Goal: Complete application form

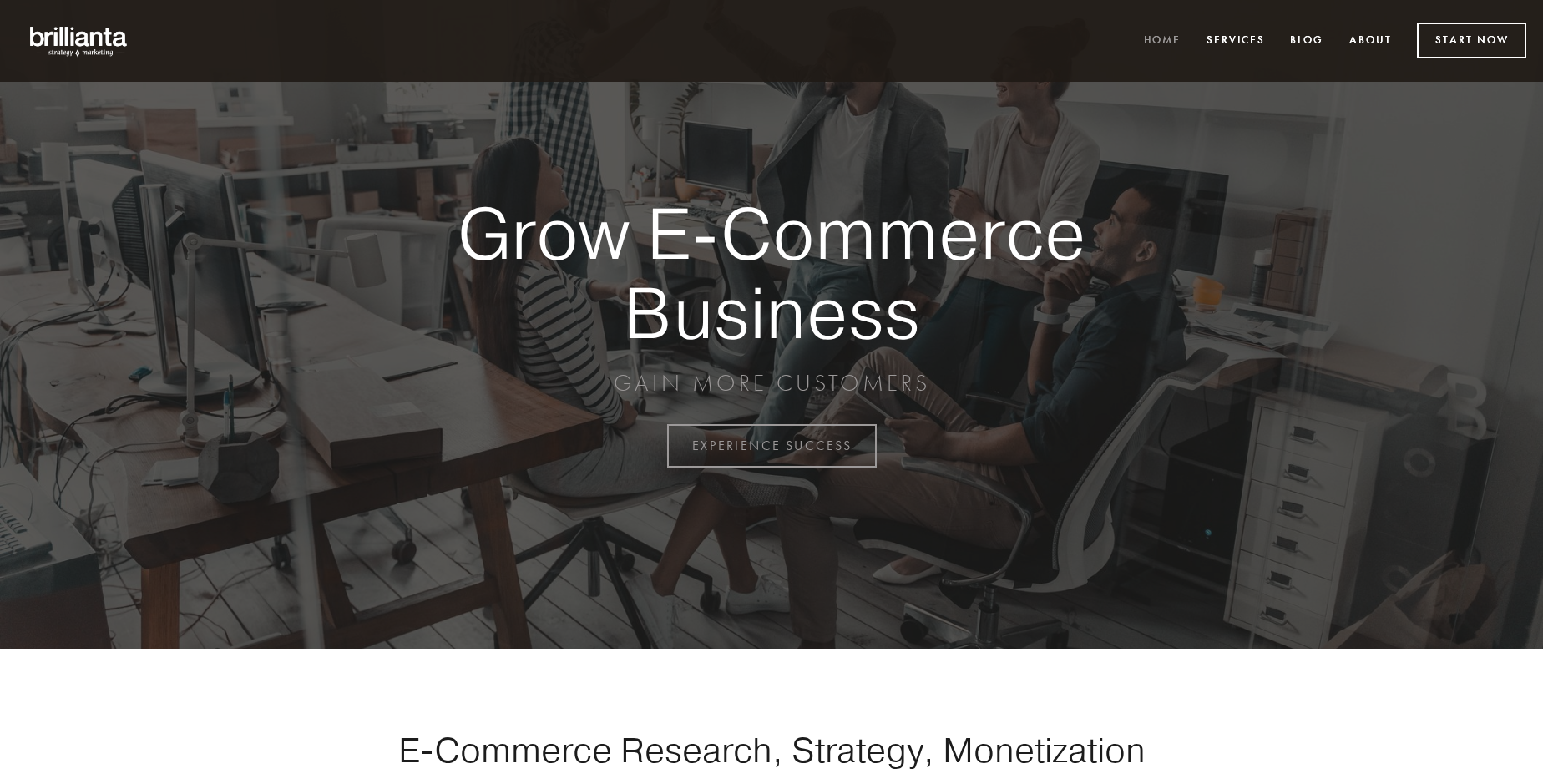
scroll to position [4376, 0]
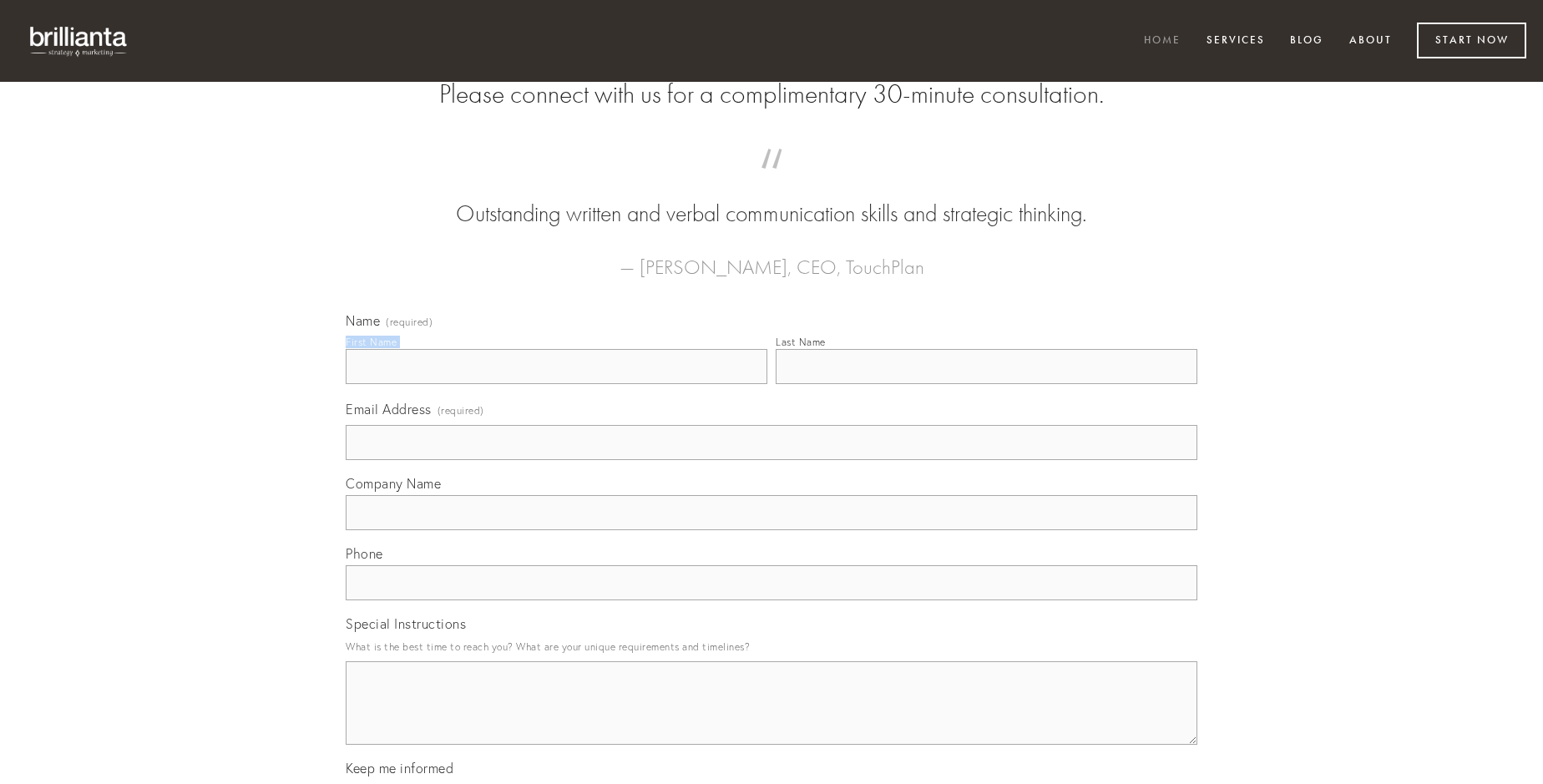
type input "[PERSON_NAME]"
click at [986, 384] on input "Last Name" at bounding box center [986, 366] width 421 height 35
type input "[PERSON_NAME]"
click at [772, 460] on input "Email Address (required)" at bounding box center [772, 442] width 852 height 35
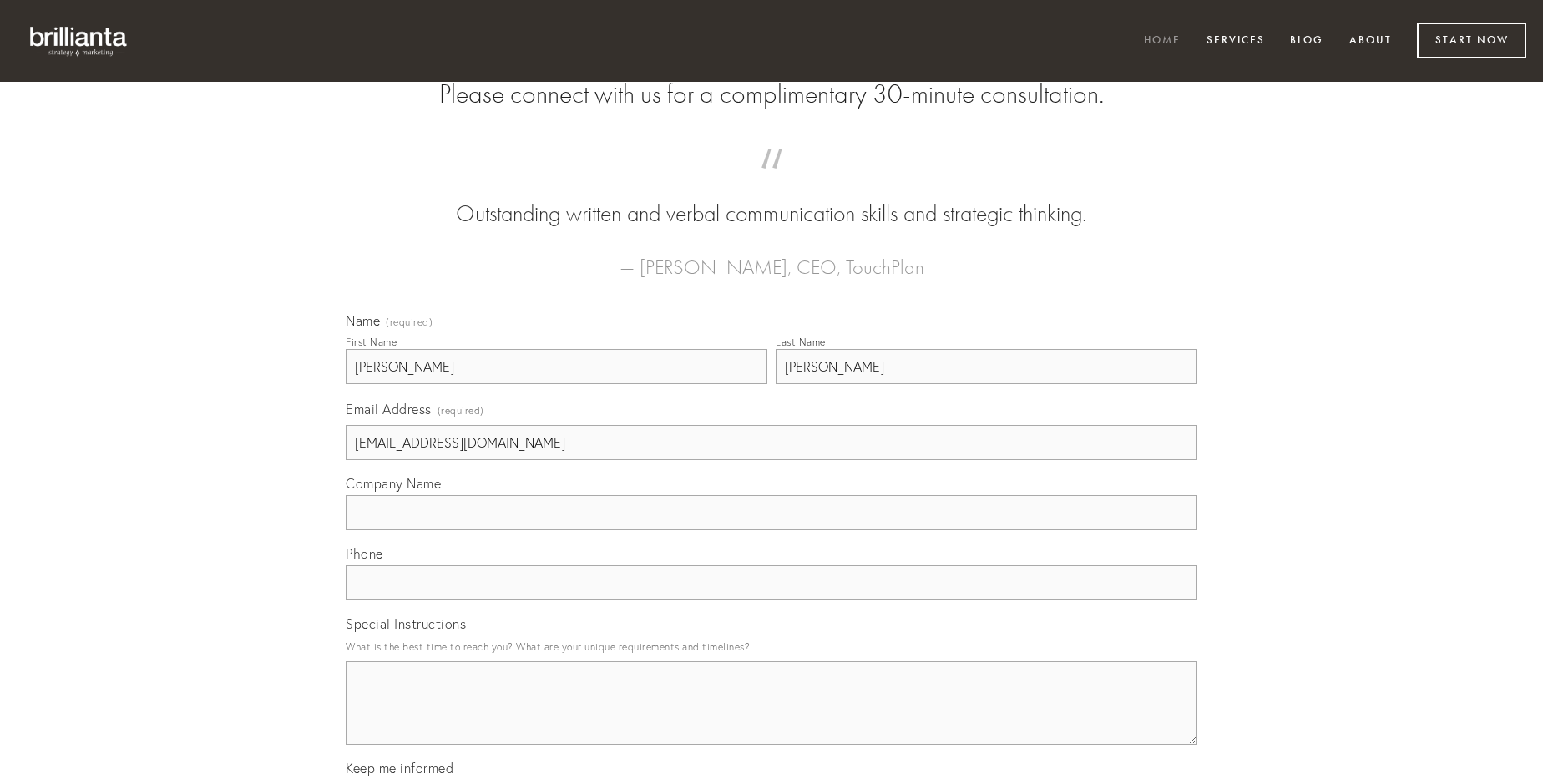
type input "[EMAIL_ADDRESS][DOMAIN_NAME]"
click at [772, 530] on input "Company Name" at bounding box center [772, 512] width 852 height 35
type input "curatio"
click at [772, 600] on input "text" at bounding box center [772, 582] width 852 height 35
click at [772, 718] on textarea "Special Instructions" at bounding box center [772, 703] width 852 height 83
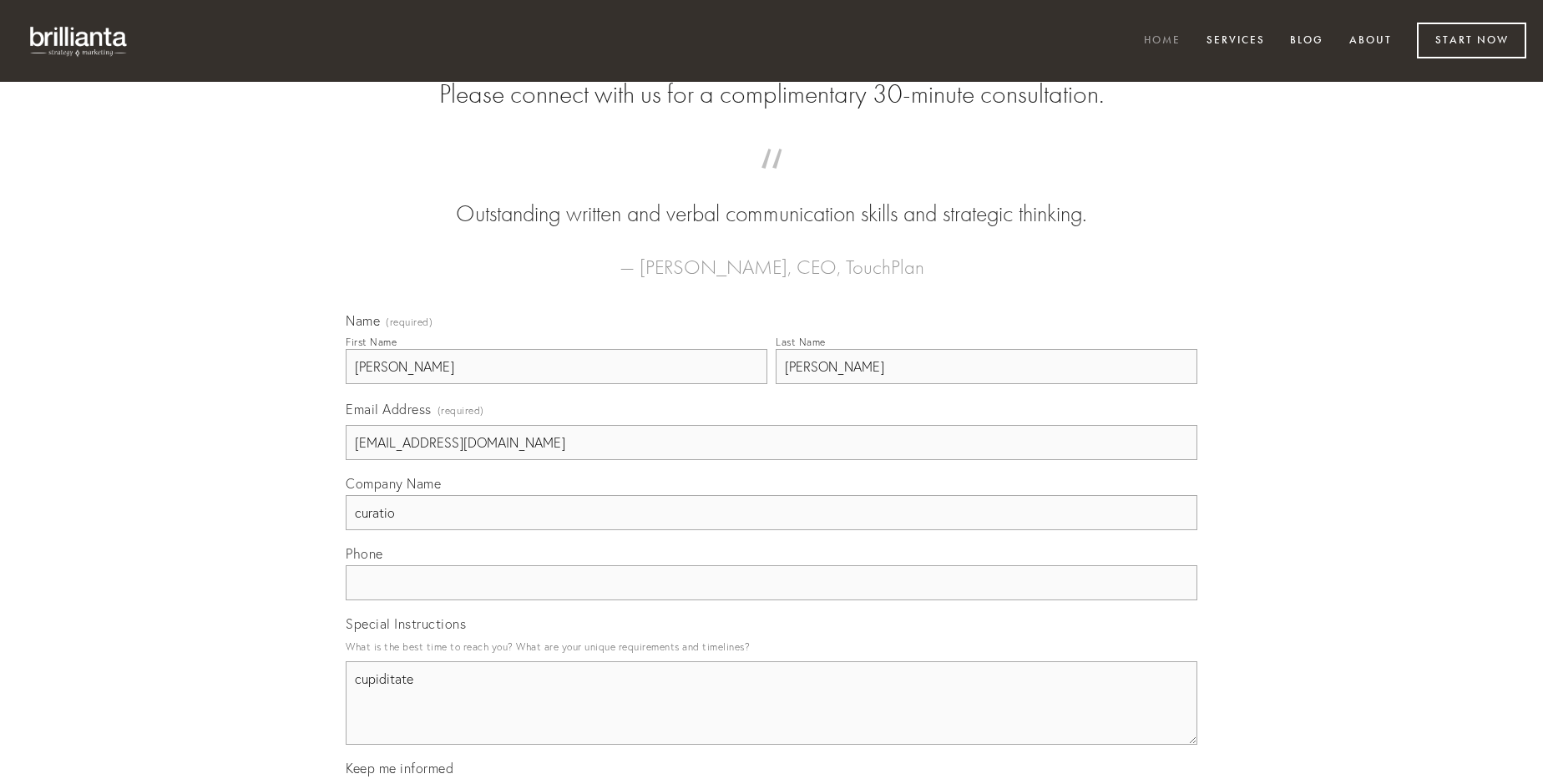
type textarea "cupiditate"
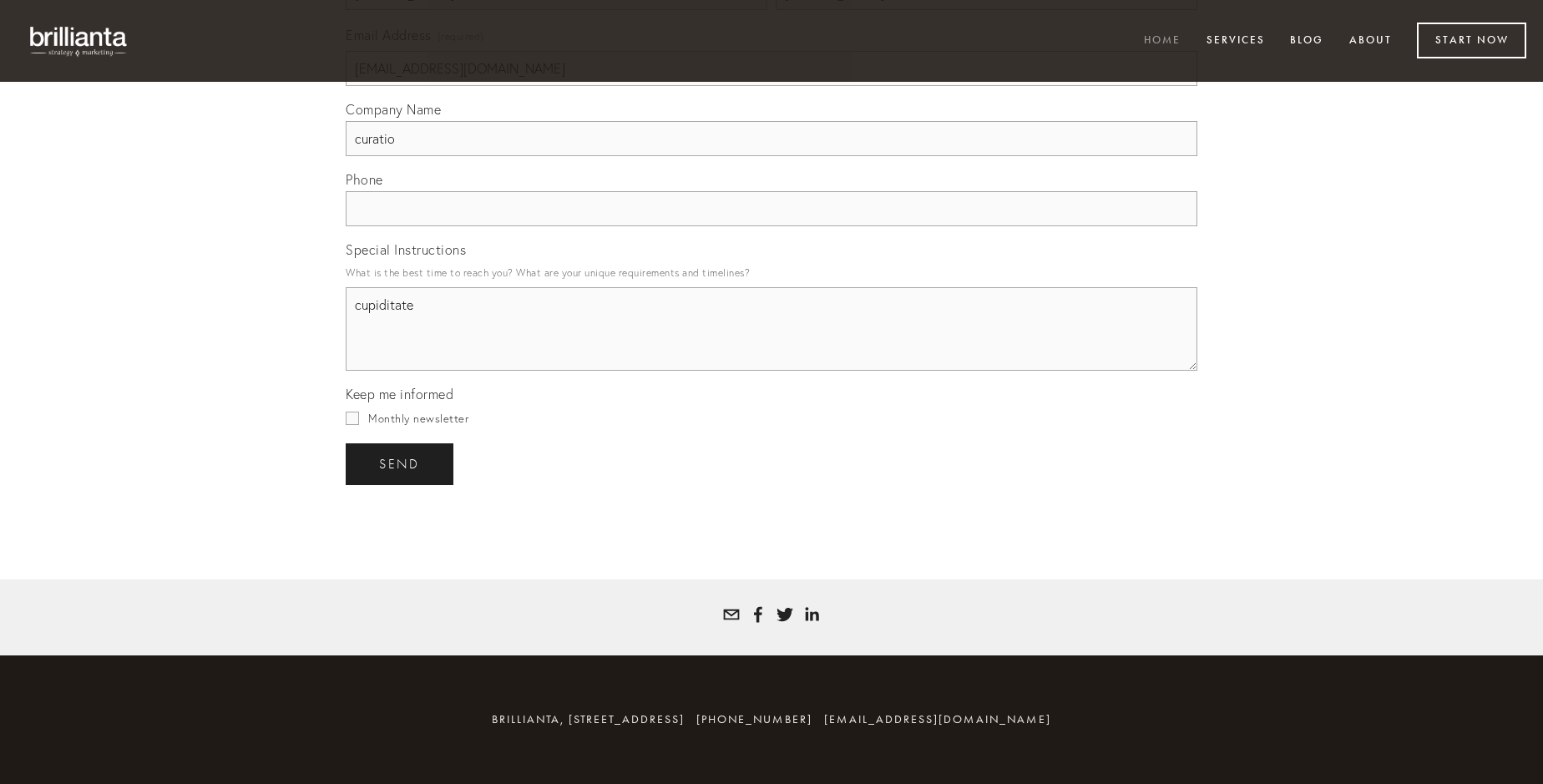
click at [401, 464] on span "send" at bounding box center [399, 464] width 41 height 15
